Goal: Task Accomplishment & Management: Complete application form

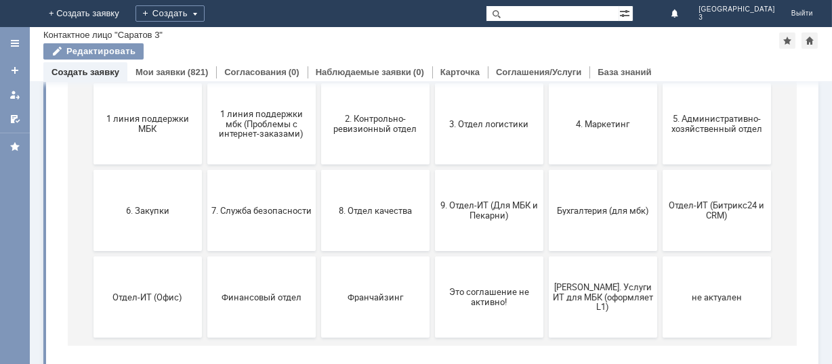
scroll to position [180, 0]
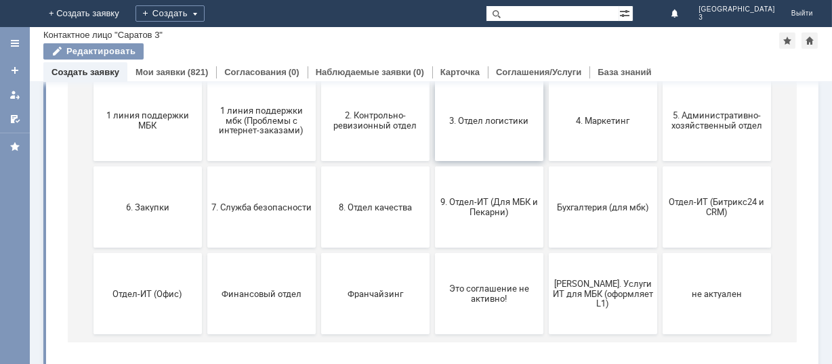
click at [484, 112] on button "3. Отдел логистики" at bounding box center [488, 121] width 108 height 81
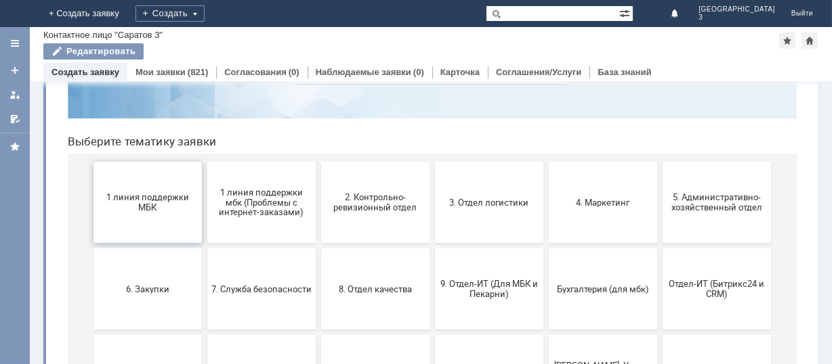
scroll to position [186, 0]
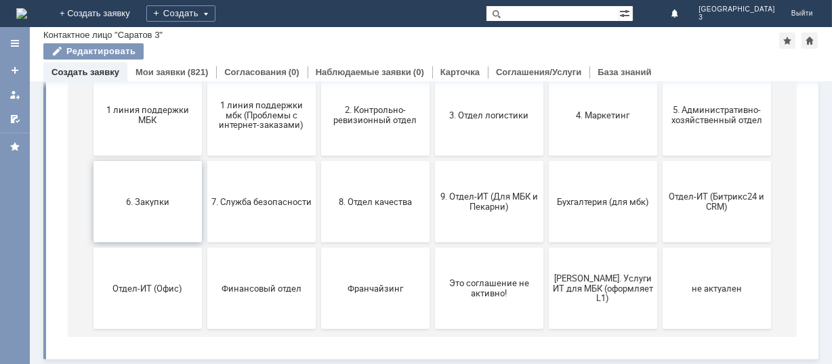
click at [132, 183] on button "6. Закупки" at bounding box center [147, 202] width 108 height 81
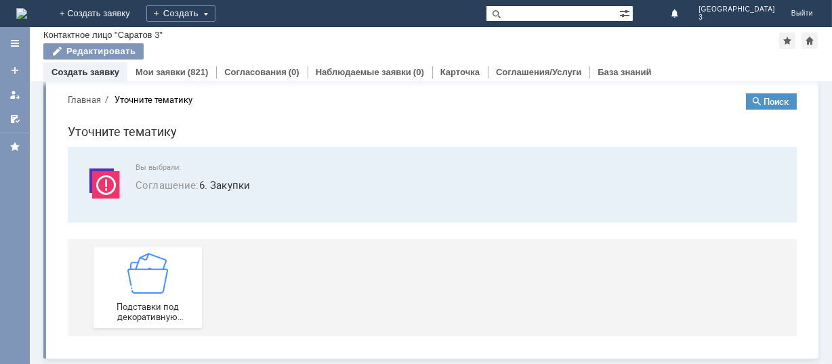
scroll to position [14, 0]
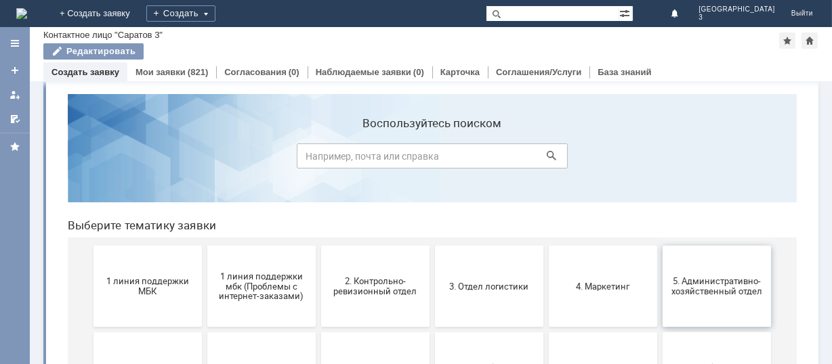
click at [706, 276] on span "5. Административно-хозяйственный отдел" at bounding box center [716, 286] width 100 height 20
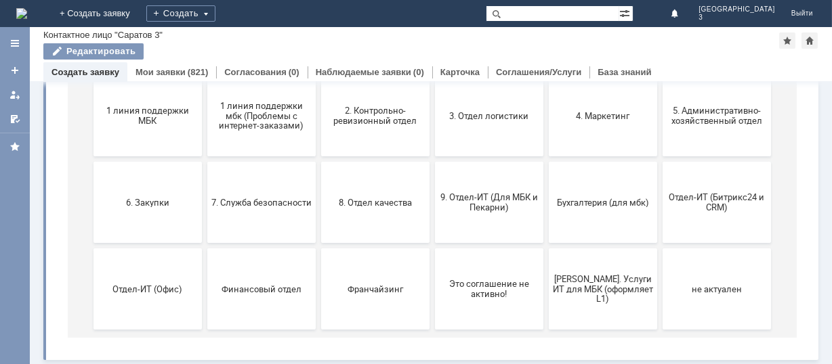
scroll to position [186, 0]
click at [498, 182] on button "9. Отдел-ИТ (Для МБК и Пекарни)" at bounding box center [488, 202] width 108 height 81
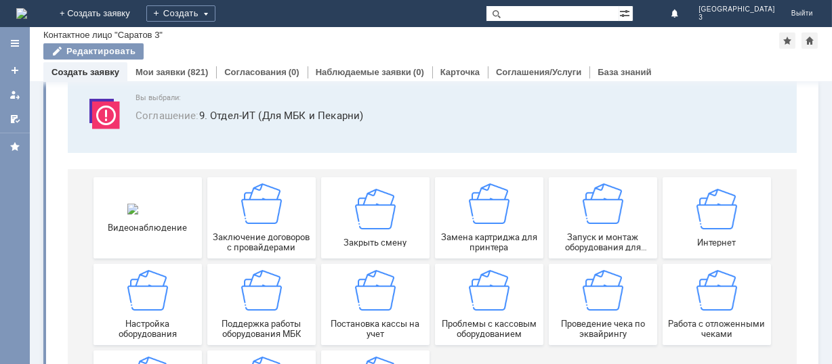
scroll to position [180, 0]
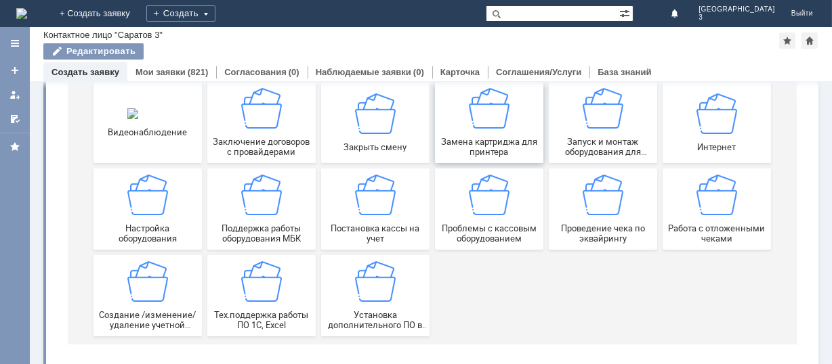
click at [497, 133] on div "Замена картриджа для принтера" at bounding box center [488, 123] width 100 height 69
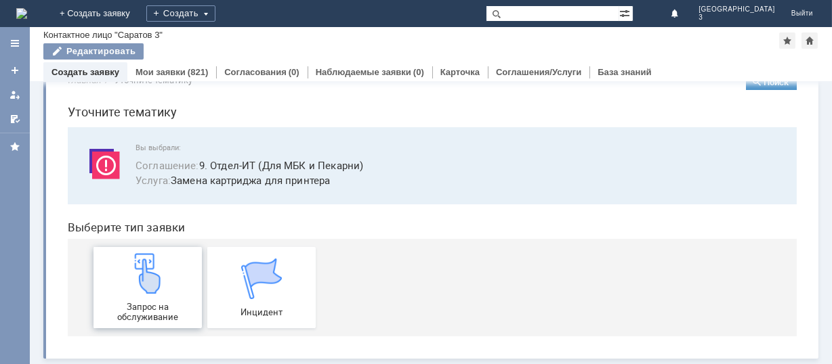
scroll to position [34, 0]
click at [148, 302] on span "Запрос на обслуживание" at bounding box center [147, 312] width 100 height 20
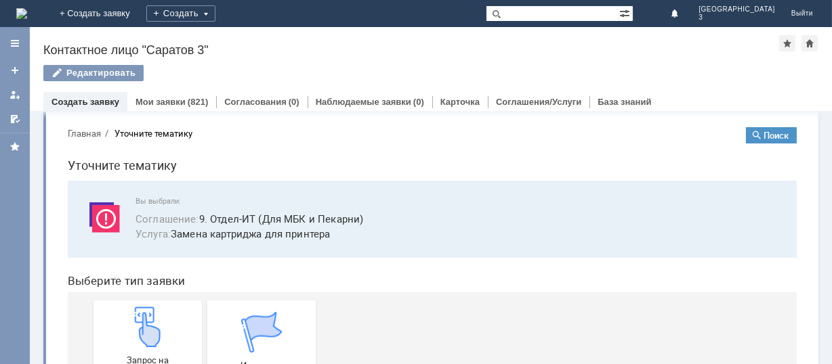
scroll to position [0, 0]
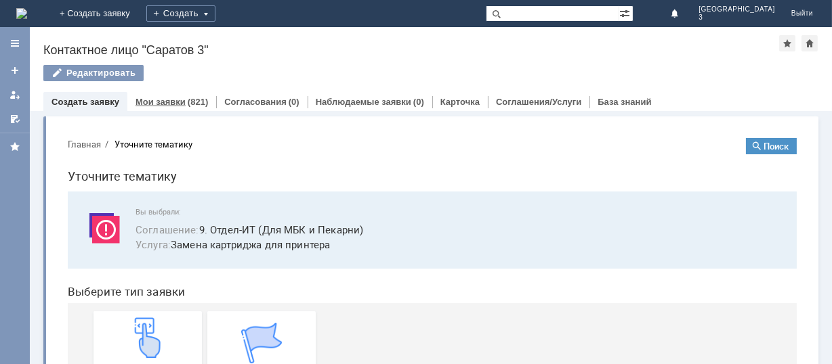
click at [188, 98] on div "(821)" at bounding box center [198, 102] width 20 height 10
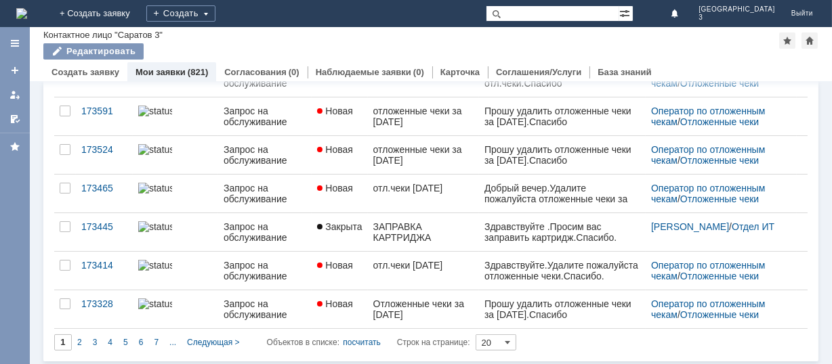
scroll to position [597, 0]
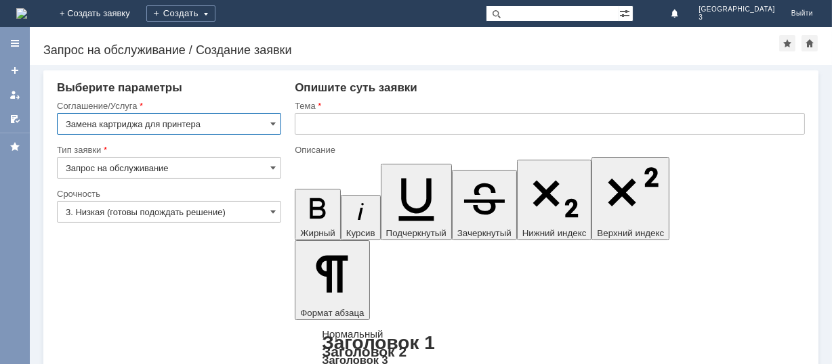
click at [228, 214] on input "3. Низкая (готовы подождать решение)" at bounding box center [169, 212] width 224 height 22
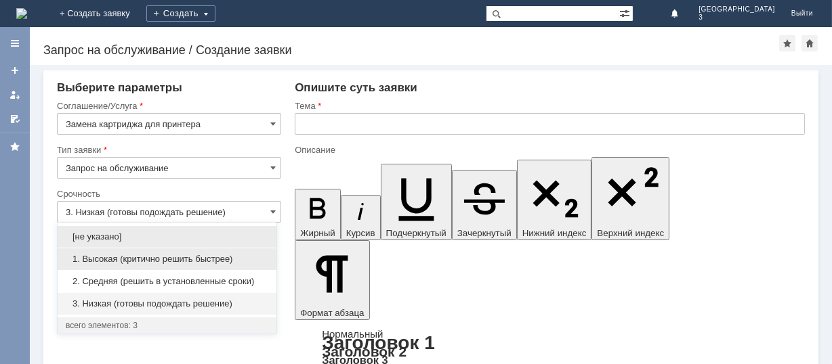
click at [198, 260] on span "1. Высокая (критично решить быстрее)" at bounding box center [167, 259] width 203 height 11
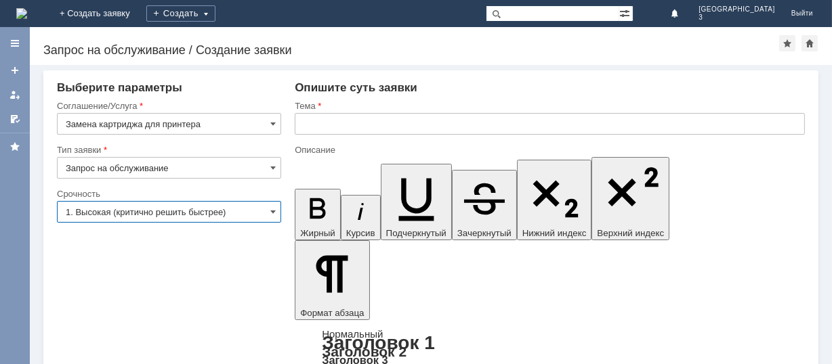
type input "1. Высокая (критично решить быстрее)"
click at [358, 125] on input "text" at bounding box center [550, 124] width 510 height 22
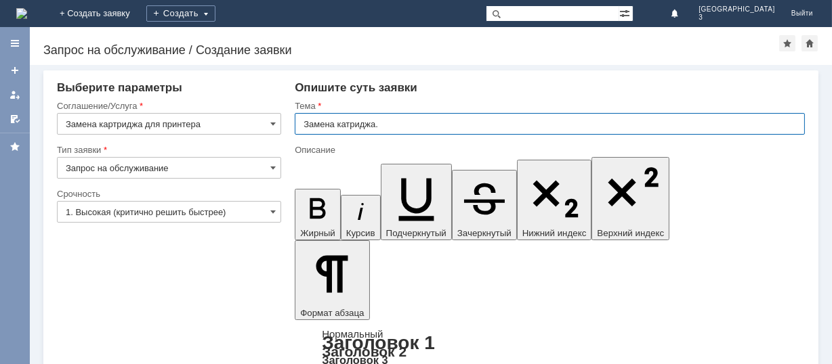
click at [341, 124] on input "Замена катриджа." at bounding box center [550, 124] width 510 height 22
type input "Замена картриджа."
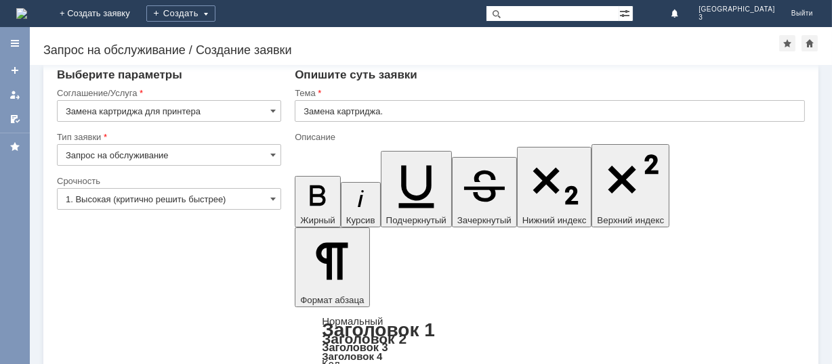
scroll to position [20, 0]
